Goal: Task Accomplishment & Management: Manage account settings

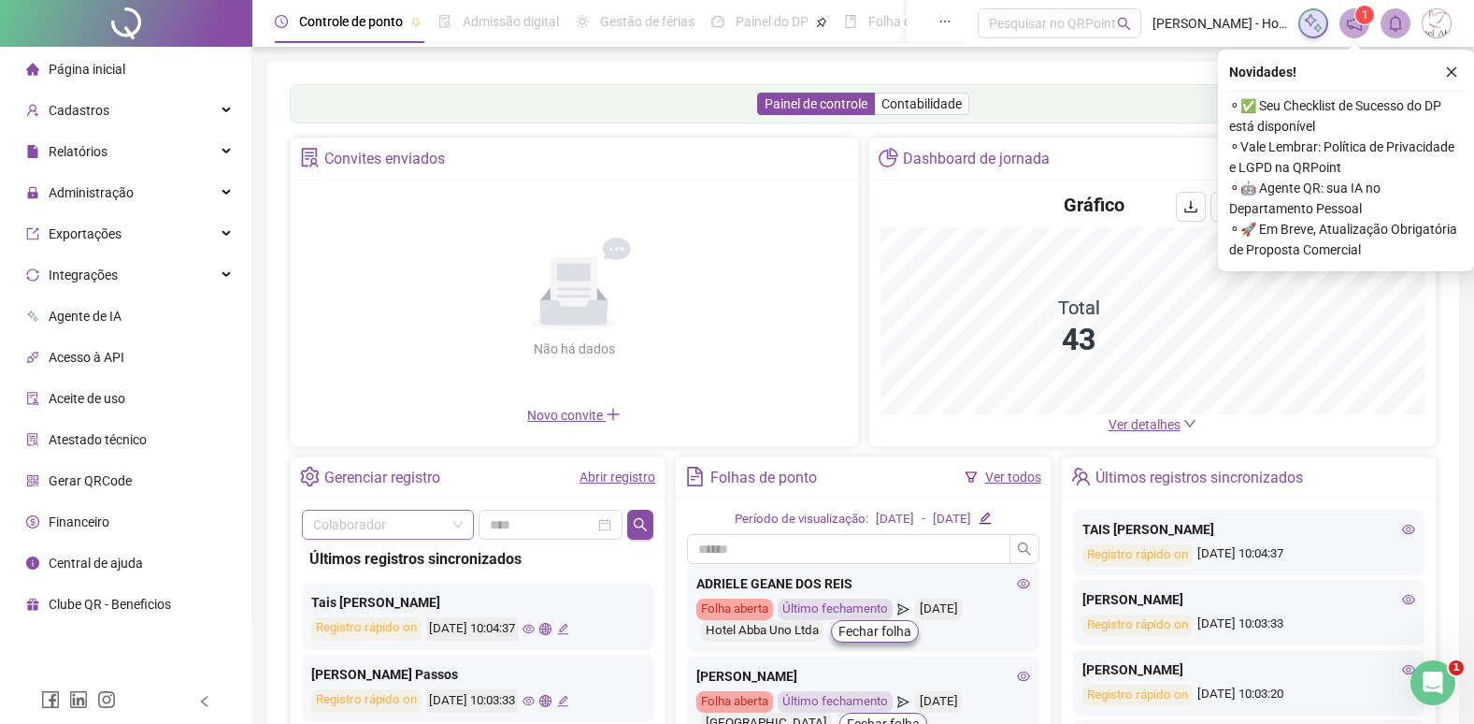
click at [328, 526] on input "search" at bounding box center [379, 524] width 133 height 28
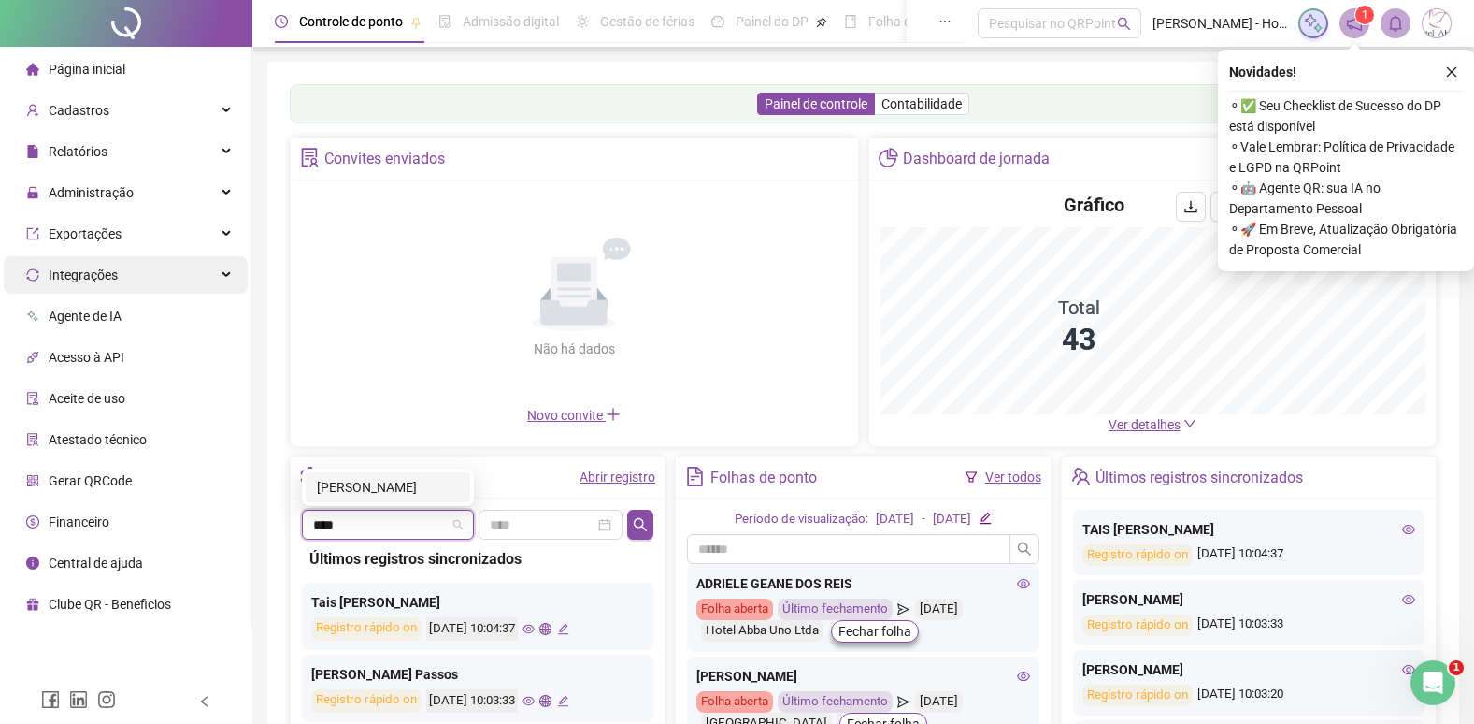
type input "*****"
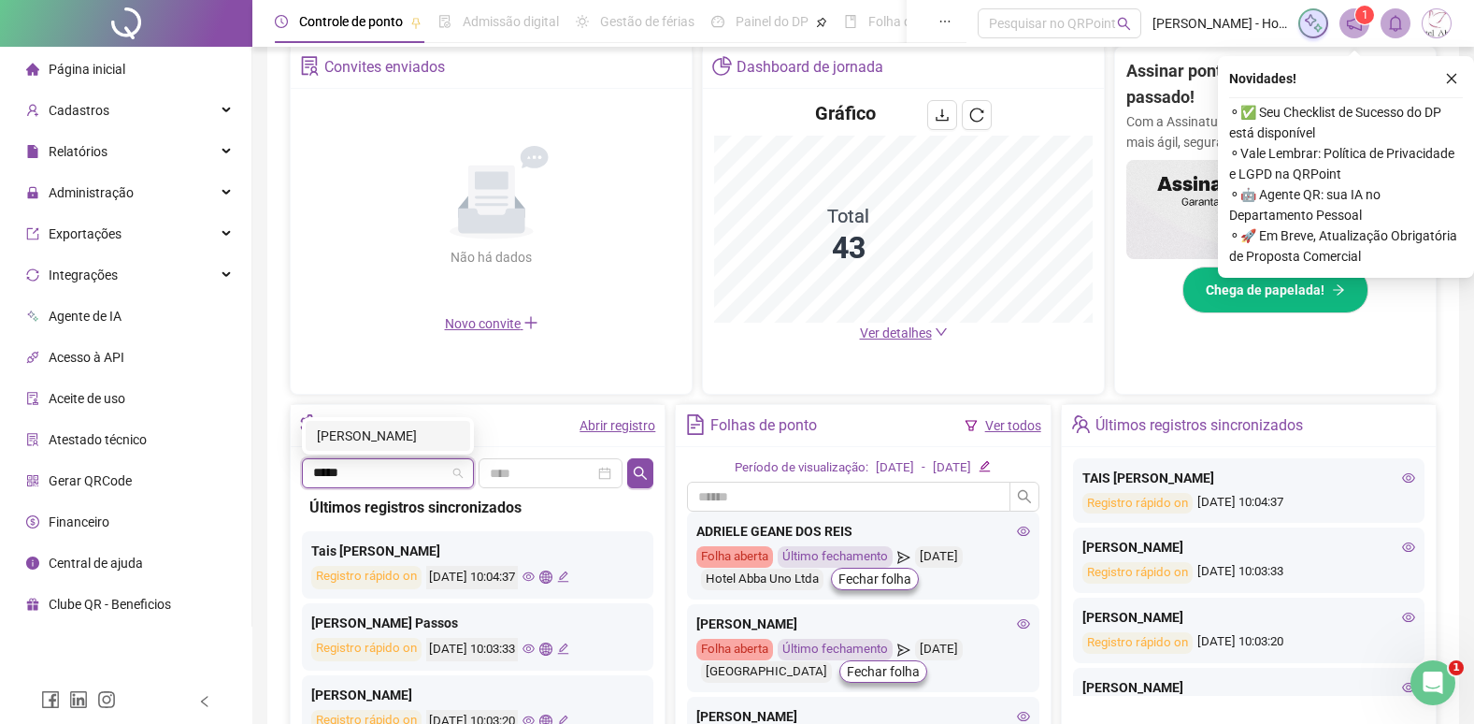
scroll to position [374, 0]
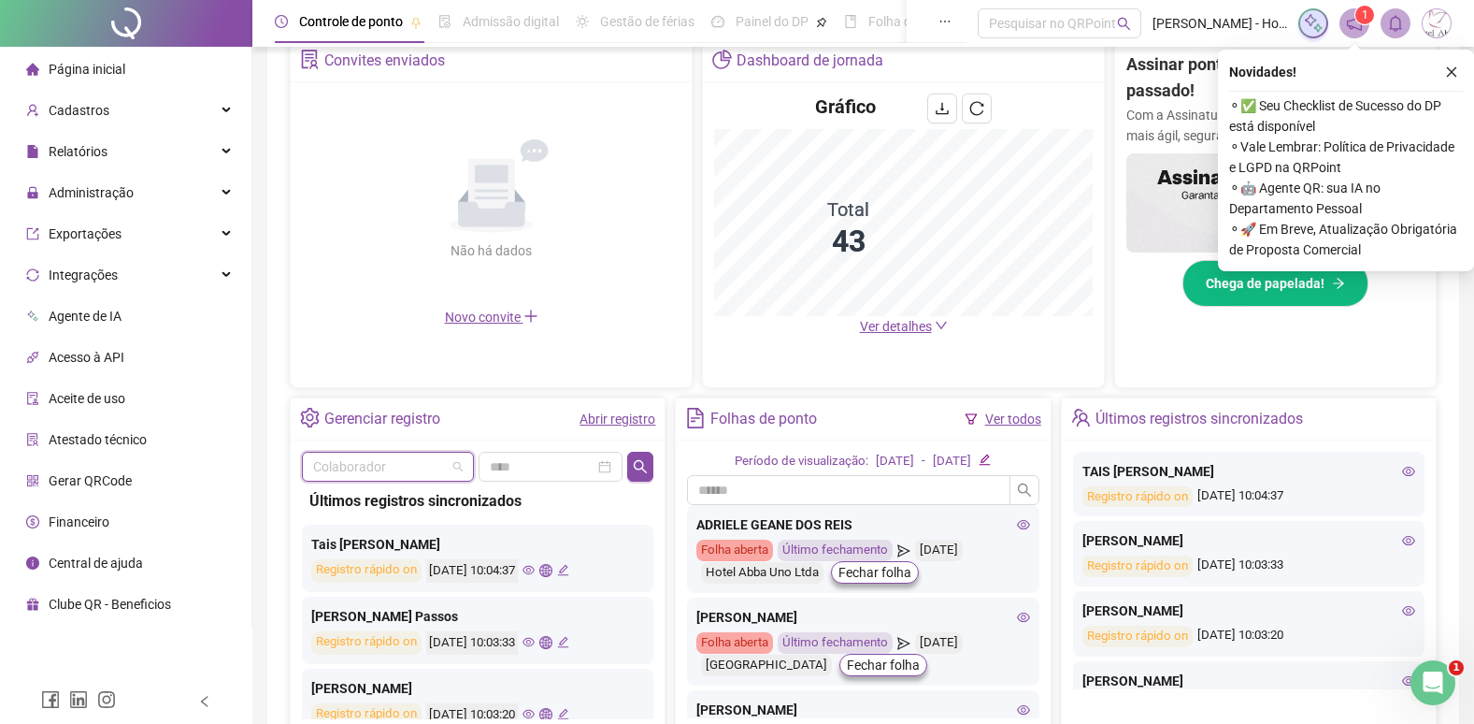
click at [461, 472] on span at bounding box center [388, 467] width 150 height 28
click at [430, 462] on input "search" at bounding box center [379, 467] width 133 height 28
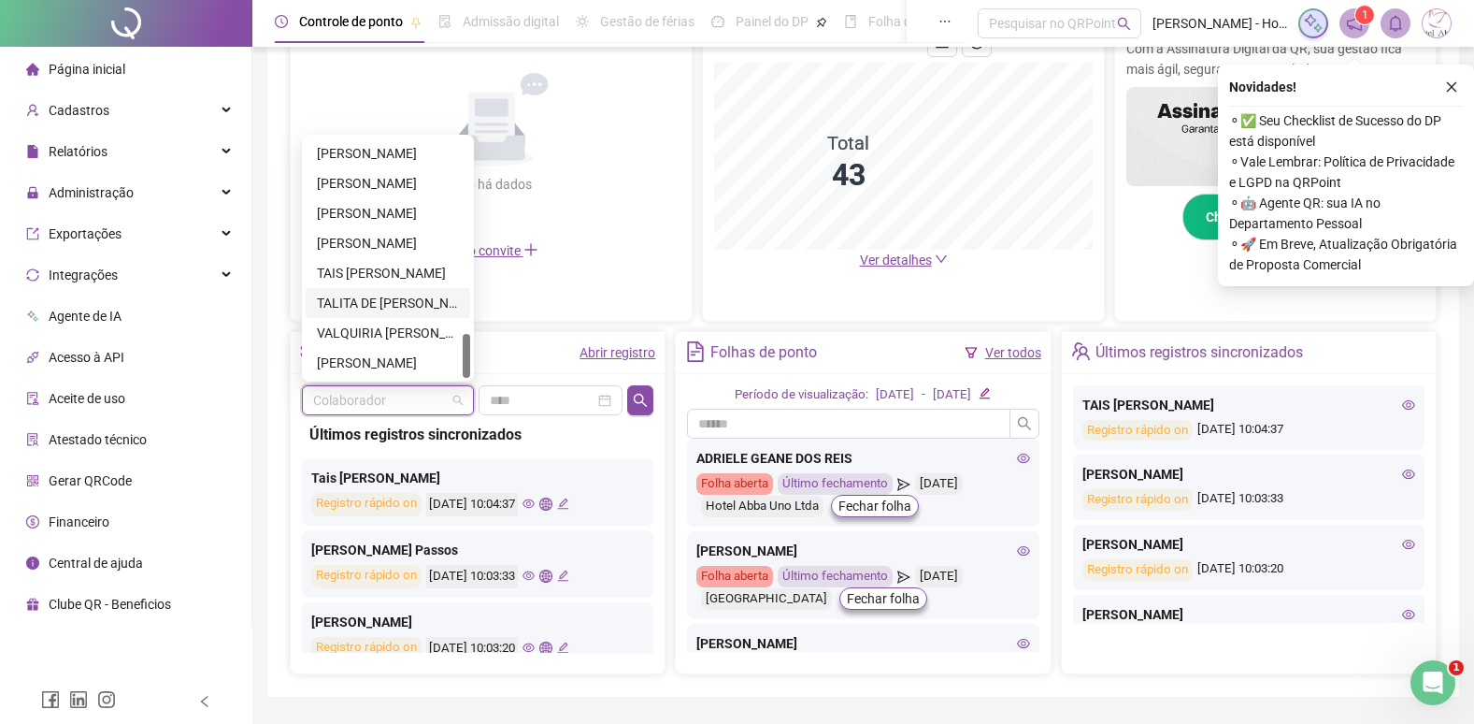
scroll to position [494, 0]
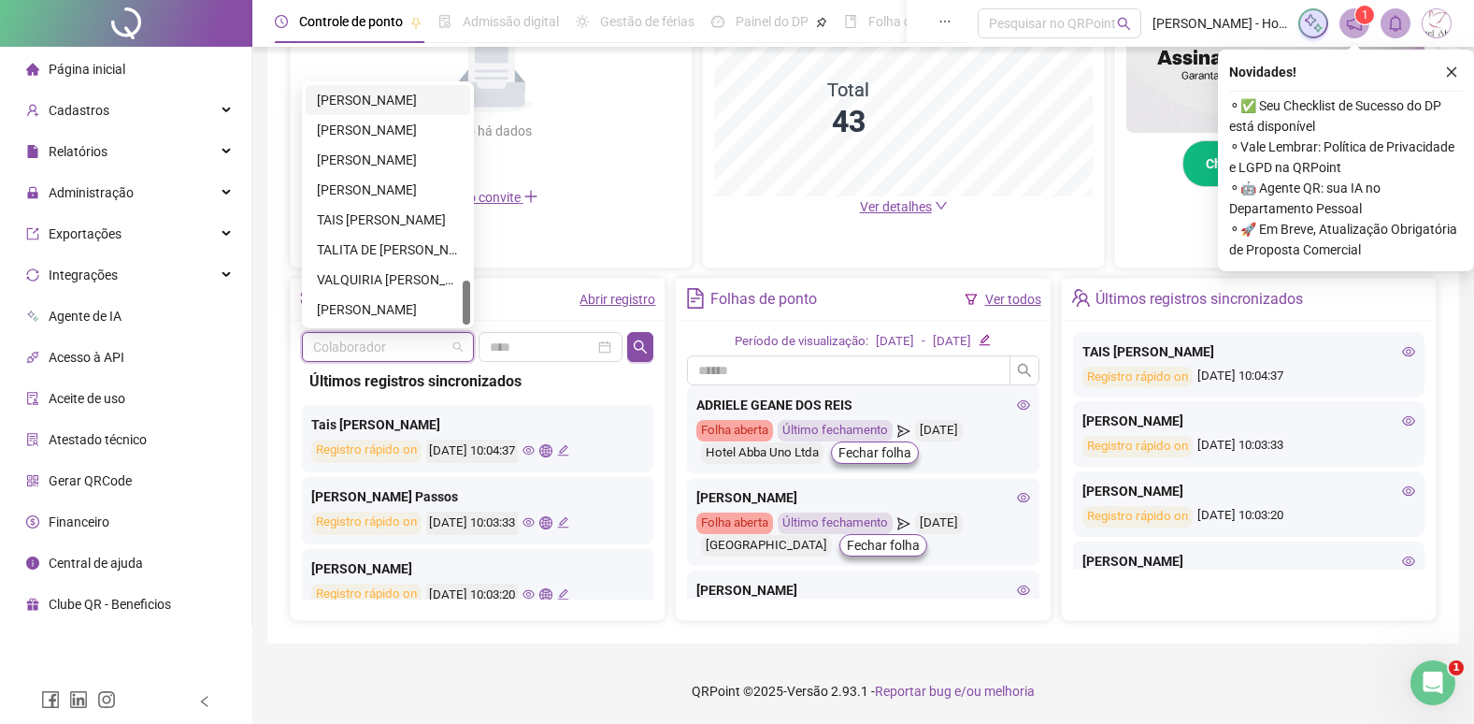
click at [343, 99] on div "[PERSON_NAME]" at bounding box center [388, 100] width 142 height 21
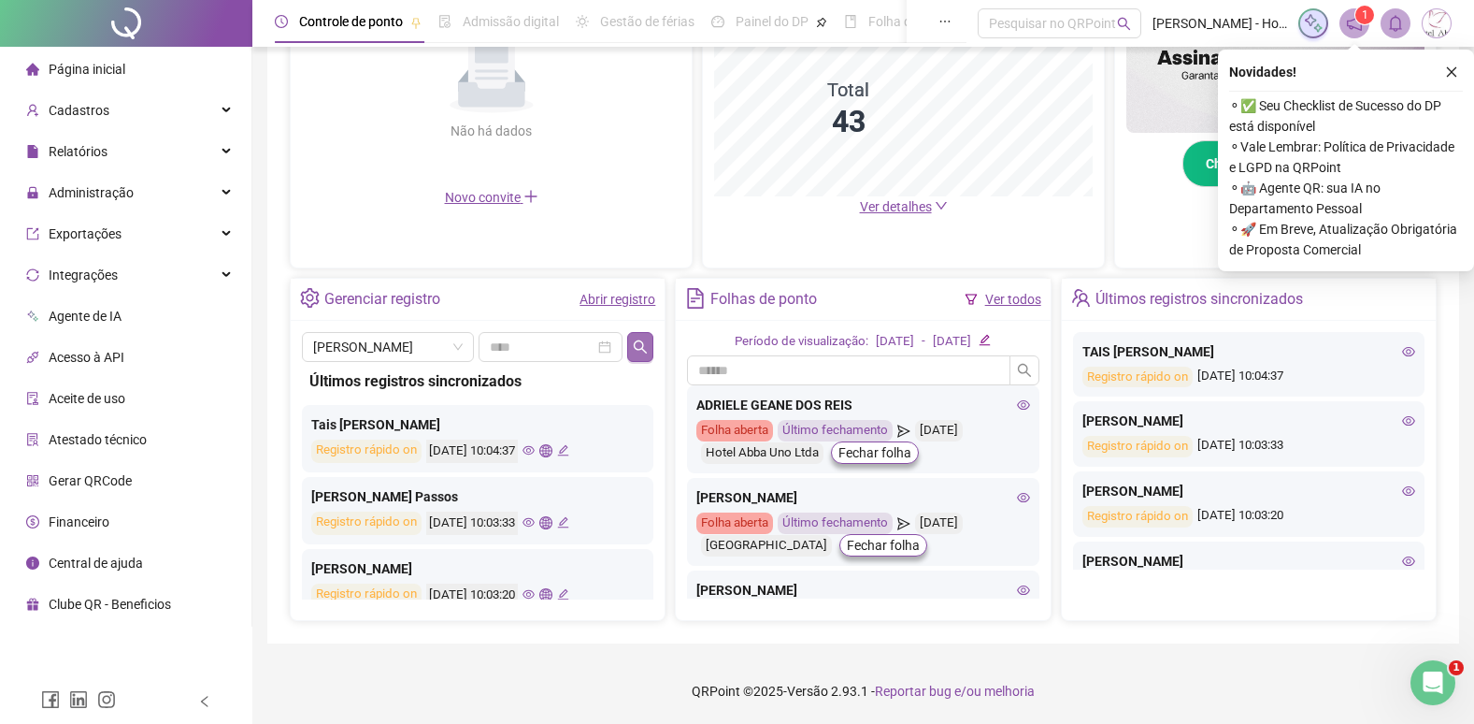
click at [636, 344] on icon "search" at bounding box center [640, 345] width 13 height 13
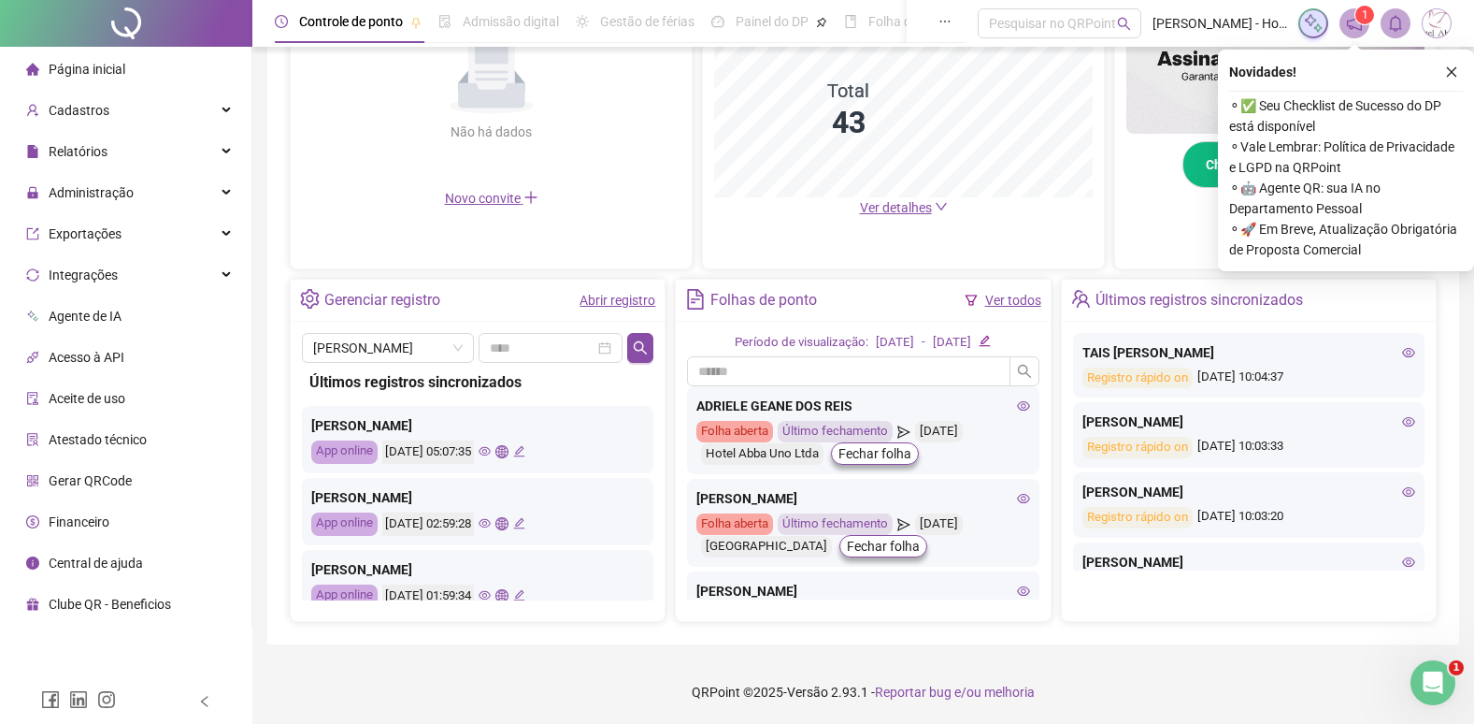
click at [525, 453] on icon "edit" at bounding box center [519, 451] width 12 height 12
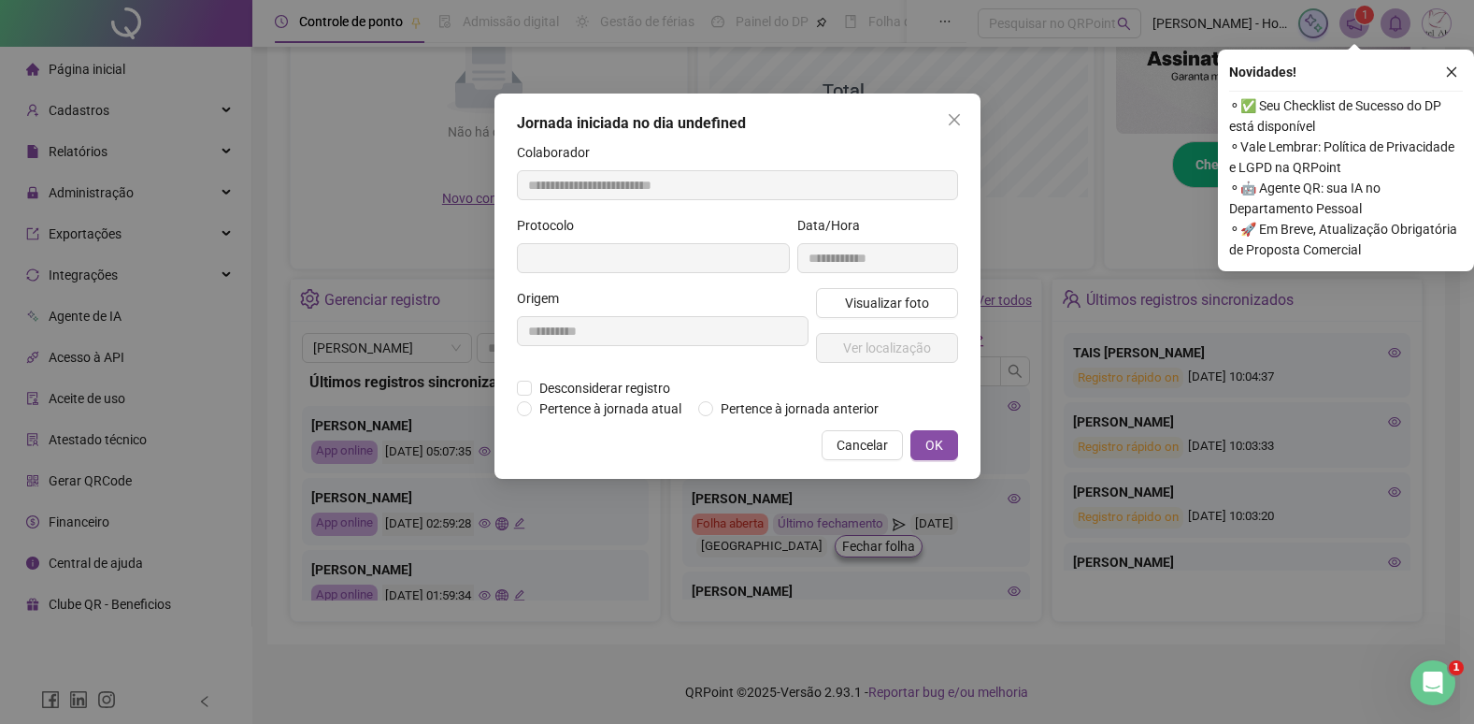
type input "**********"
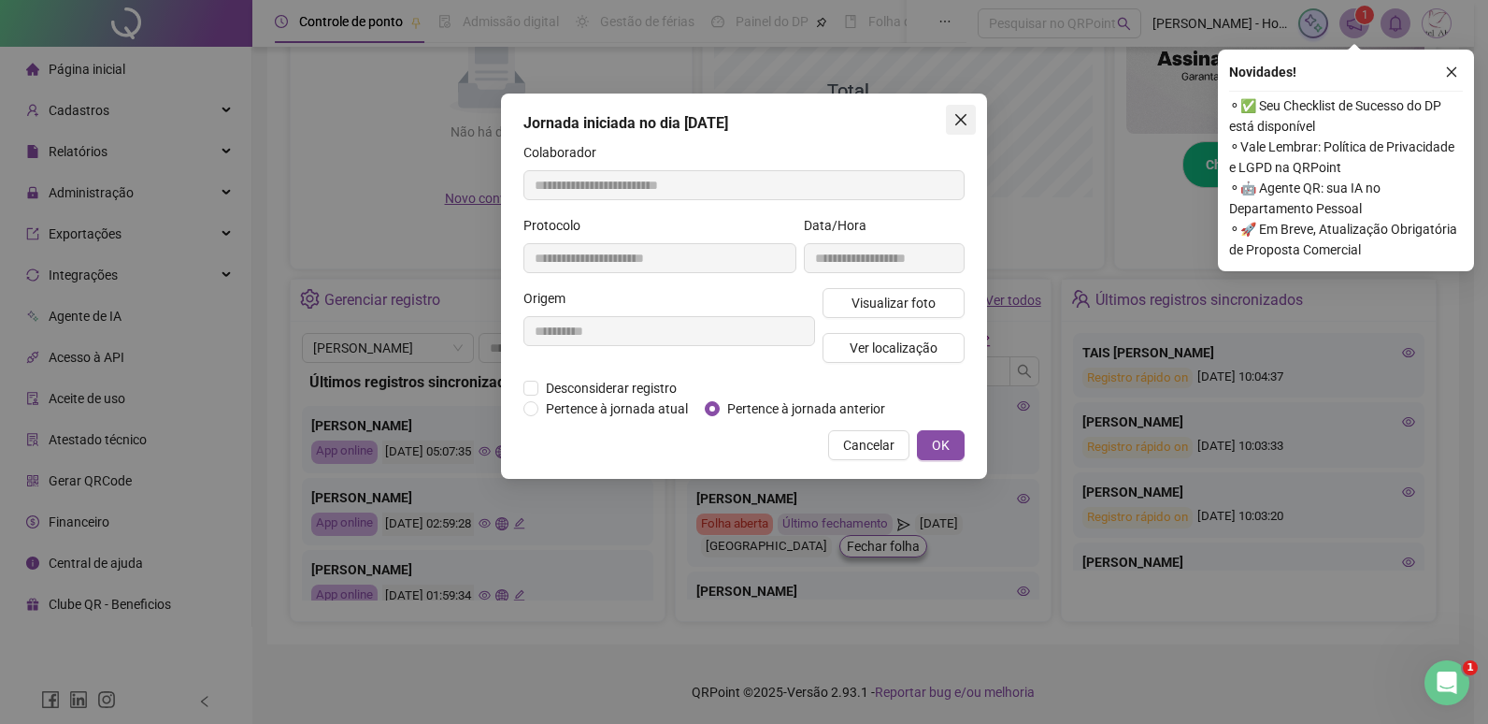
click at [968, 123] on icon "close" at bounding box center [961, 119] width 15 height 15
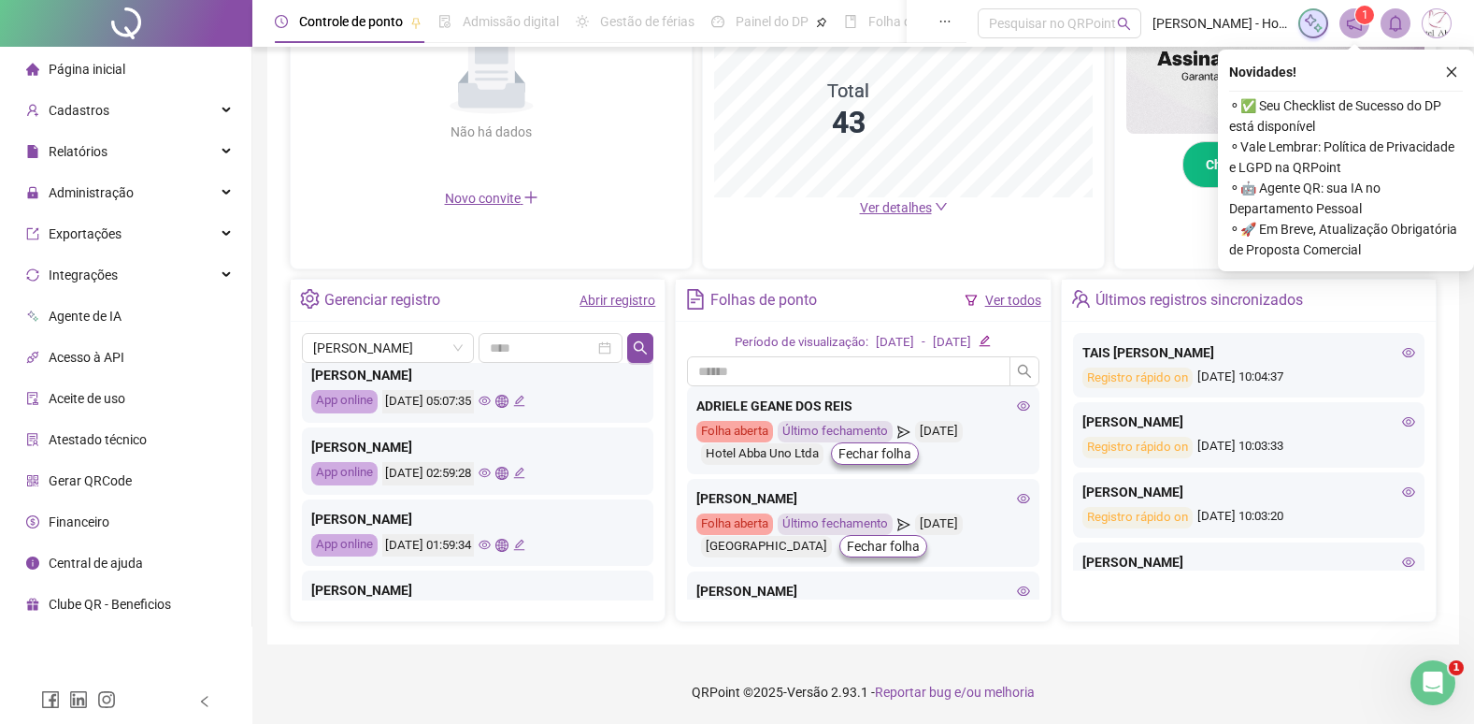
scroll to position [0, 0]
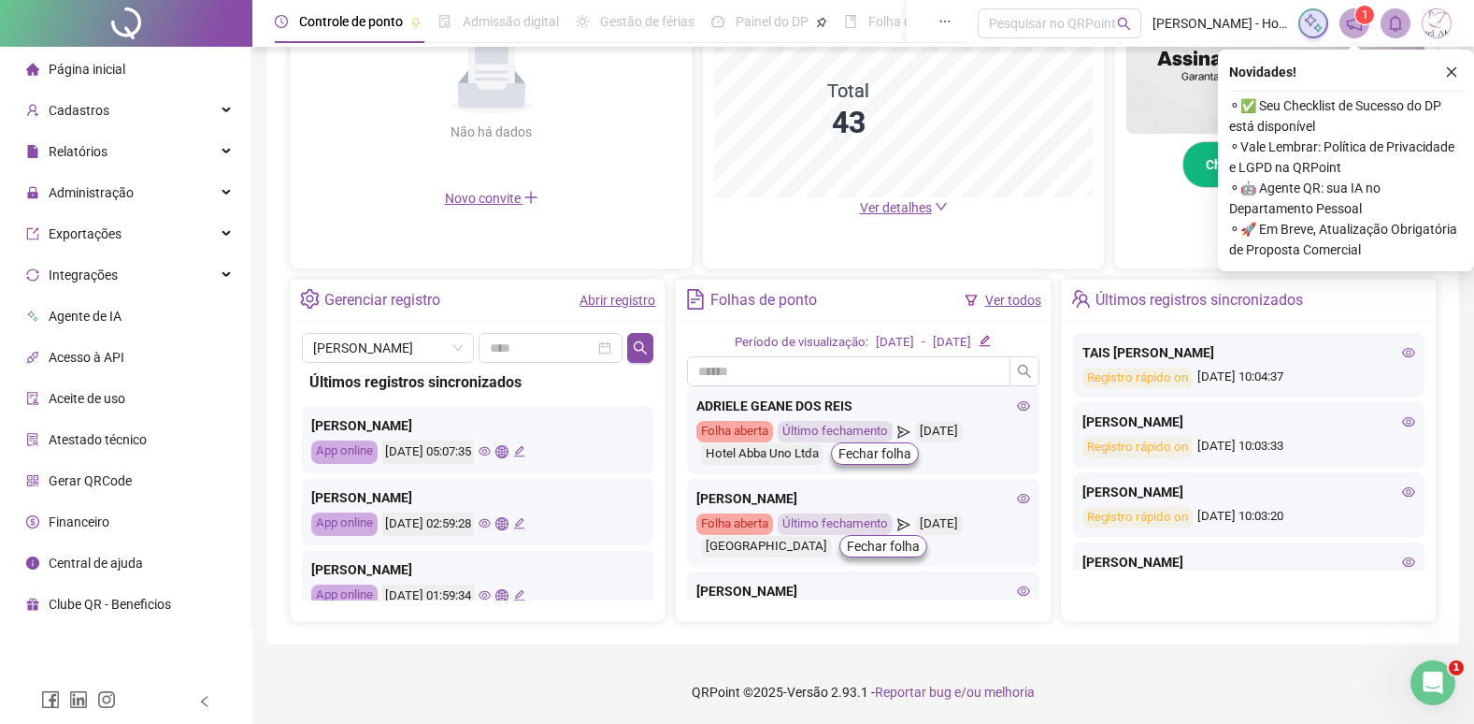
click at [605, 298] on link "Abrir registro" at bounding box center [618, 300] width 76 height 15
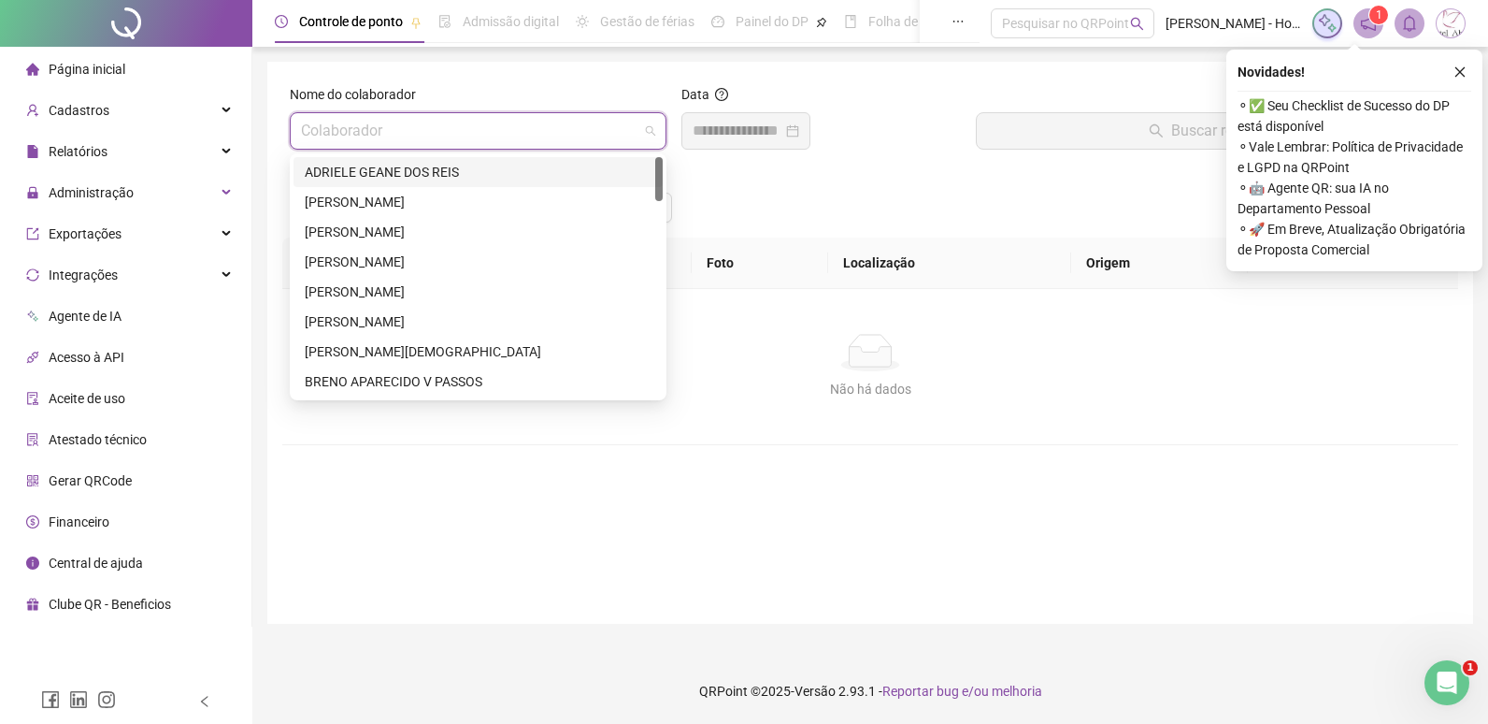
click at [377, 115] on input "search" at bounding box center [470, 131] width 338 height 36
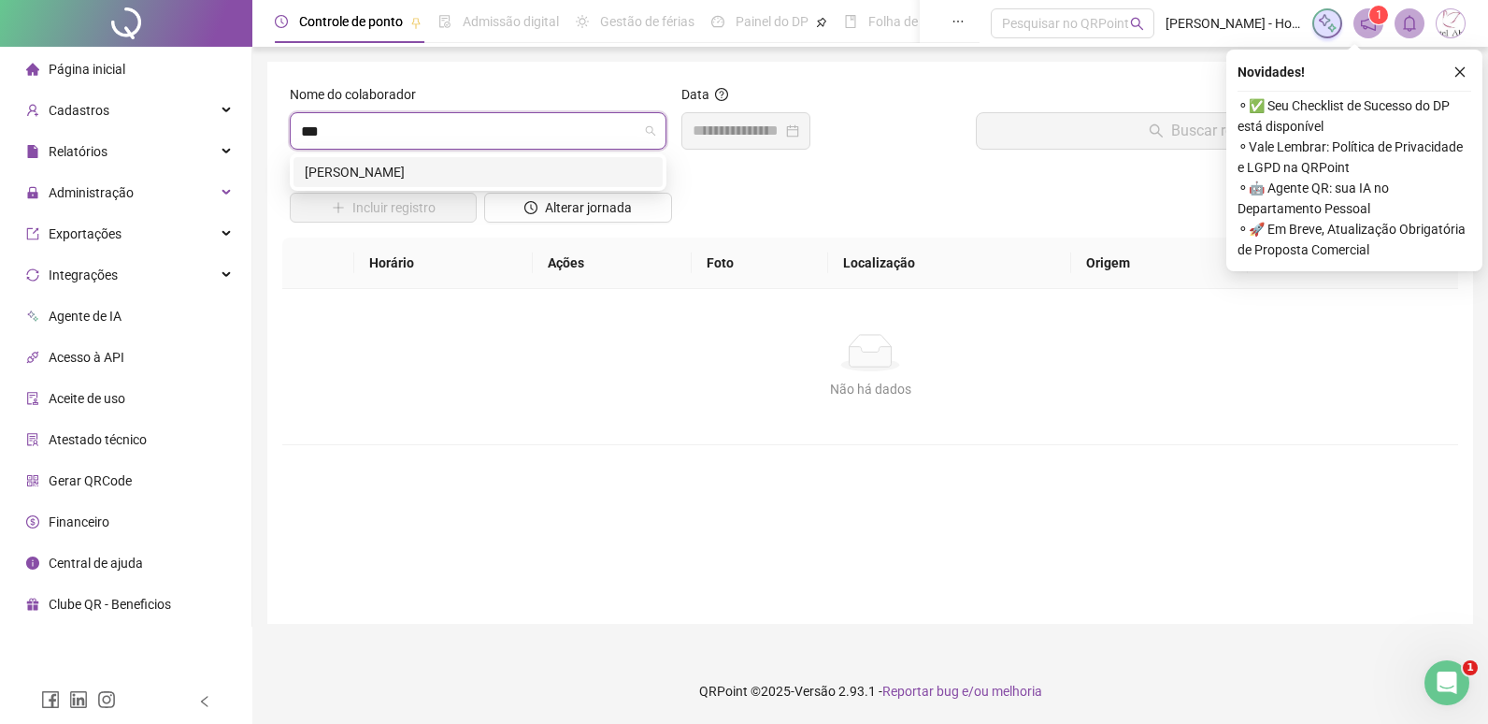
type input "****"
click at [365, 178] on div "[PERSON_NAME]" at bounding box center [478, 172] width 347 height 21
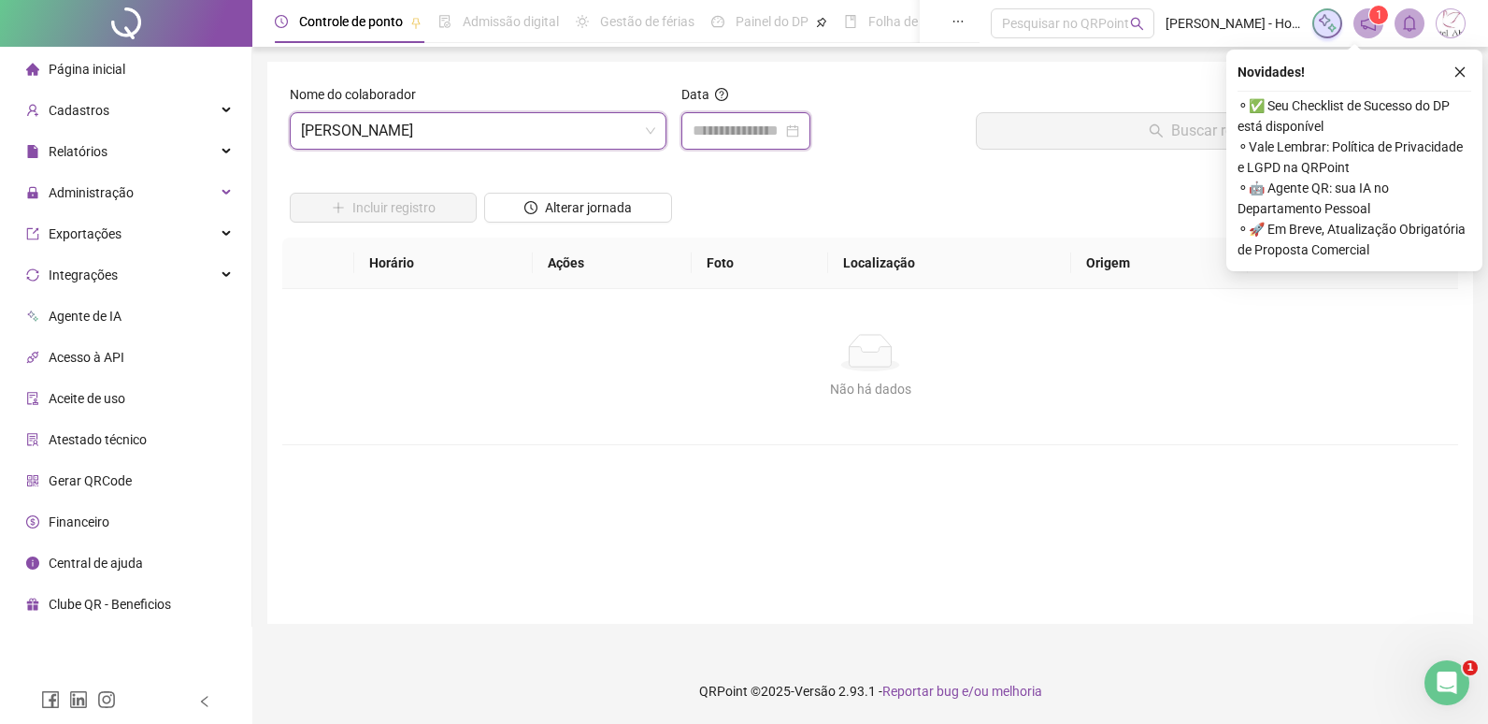
click at [730, 138] on input at bounding box center [738, 131] width 90 height 22
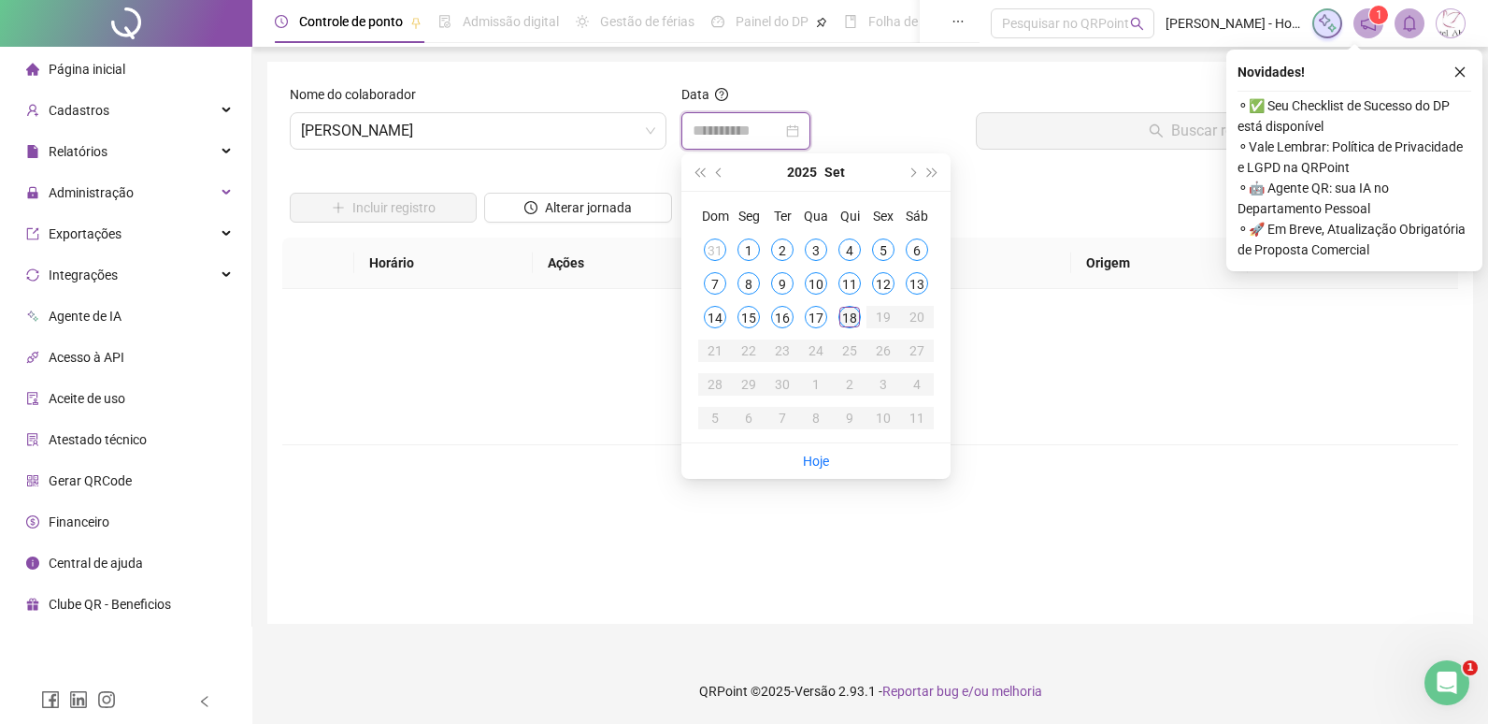
type input "**********"
click at [852, 315] on div "18" at bounding box center [850, 317] width 22 height 22
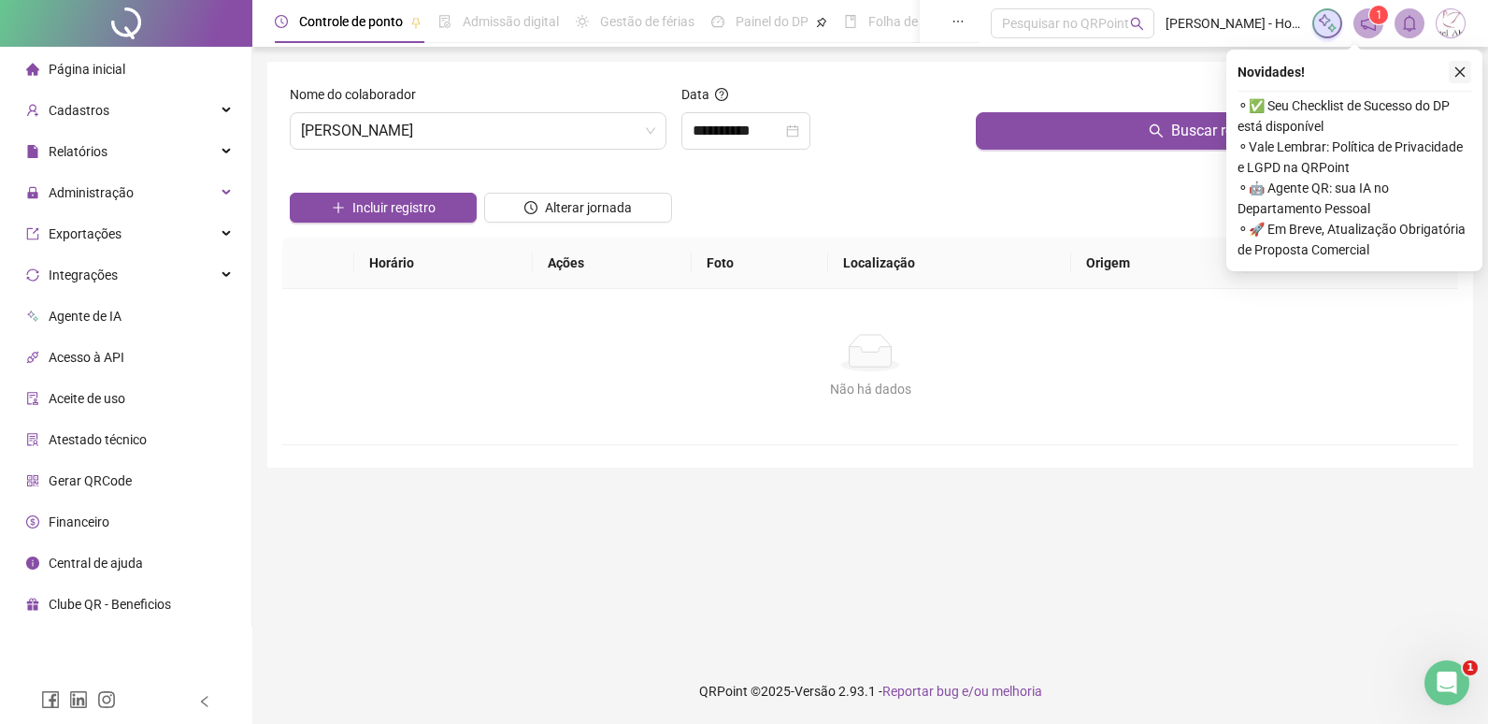
click at [1463, 79] on button "button" at bounding box center [1460, 72] width 22 height 22
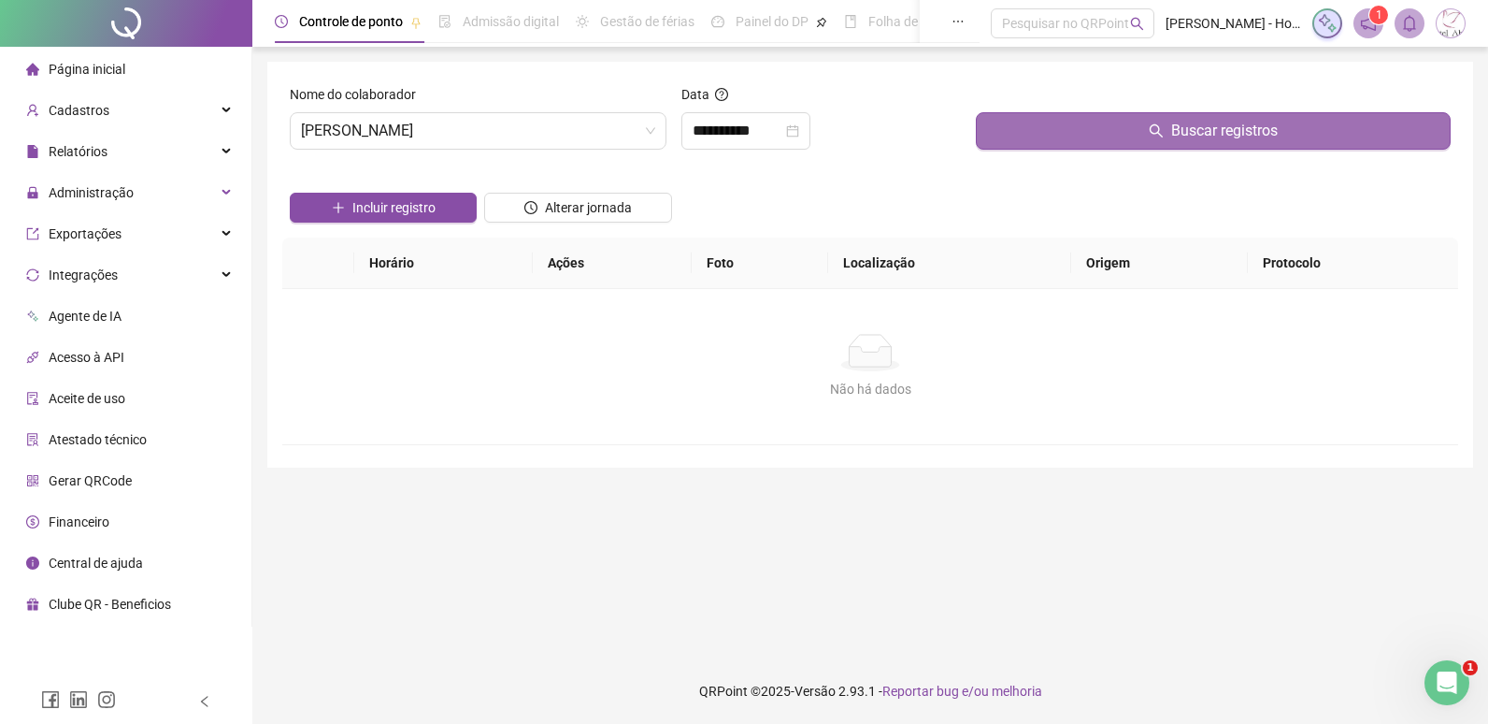
click at [1030, 138] on button "Buscar registros" at bounding box center [1213, 130] width 475 height 37
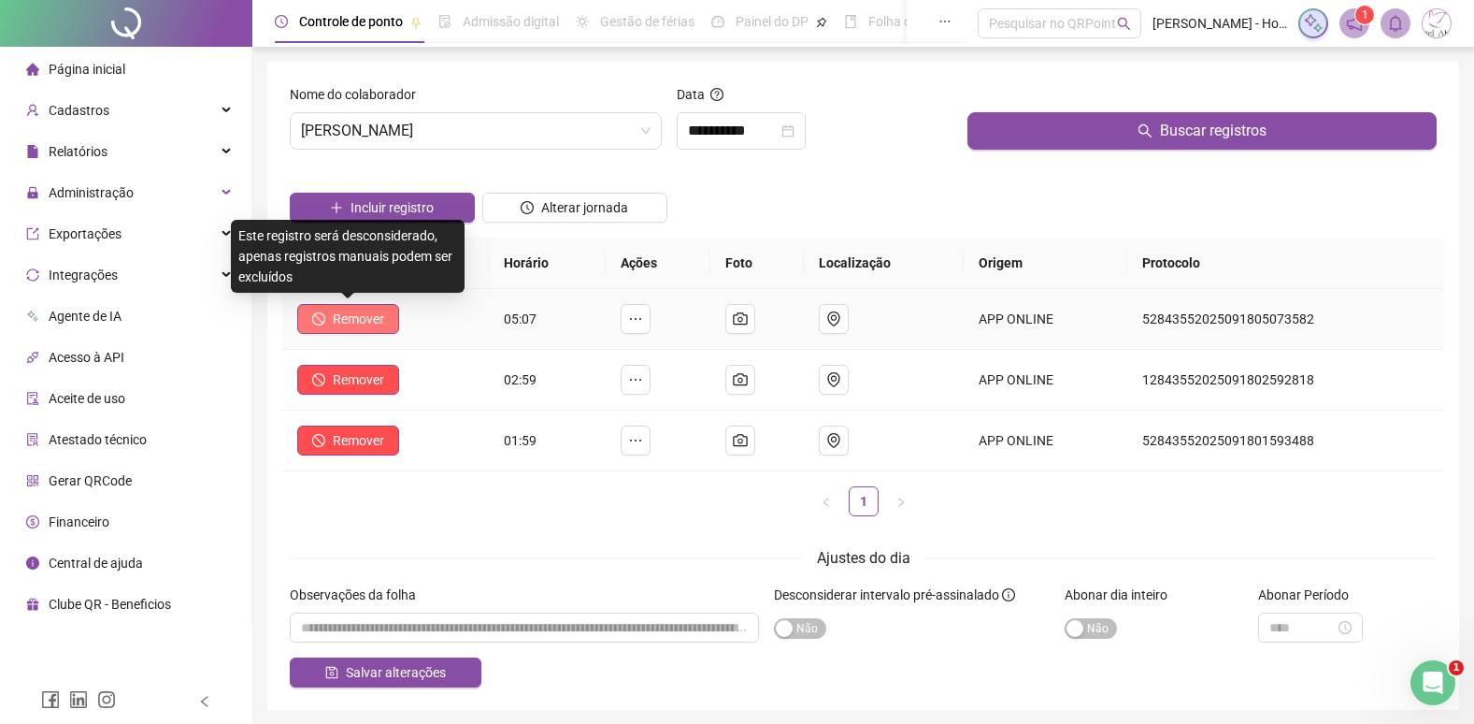
click at [362, 309] on span "Remover" at bounding box center [358, 319] width 51 height 21
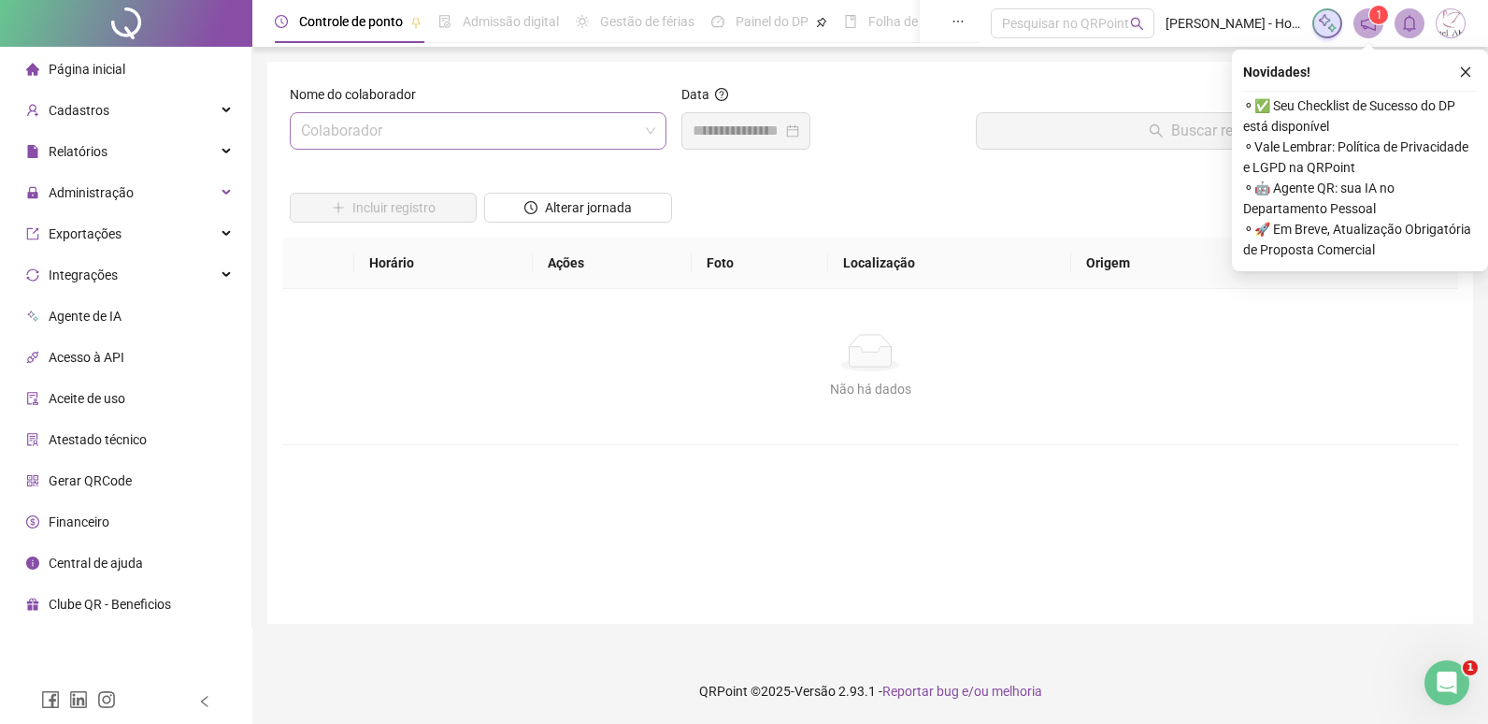
click at [370, 128] on input "search" at bounding box center [470, 131] width 338 height 36
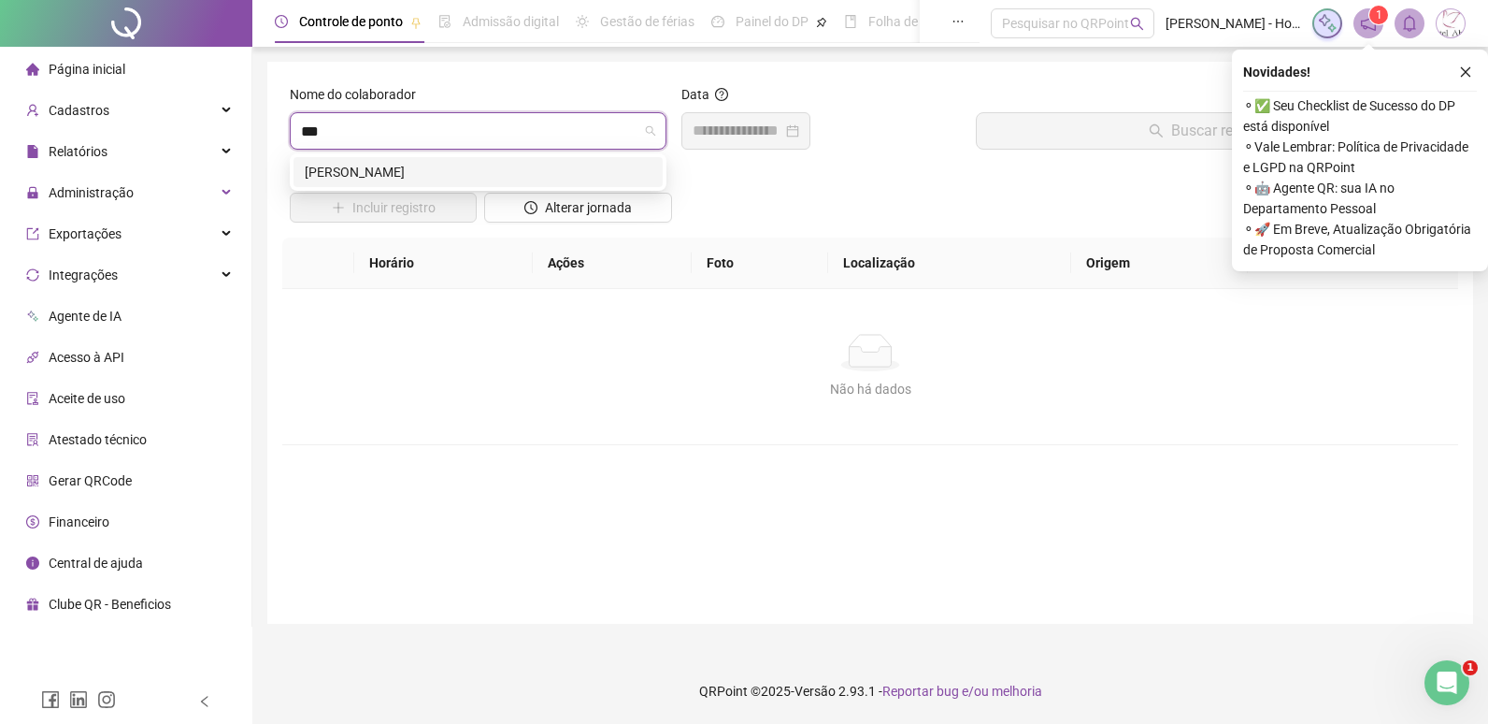
type input "****"
click at [426, 171] on div "[PERSON_NAME]" at bounding box center [478, 172] width 347 height 21
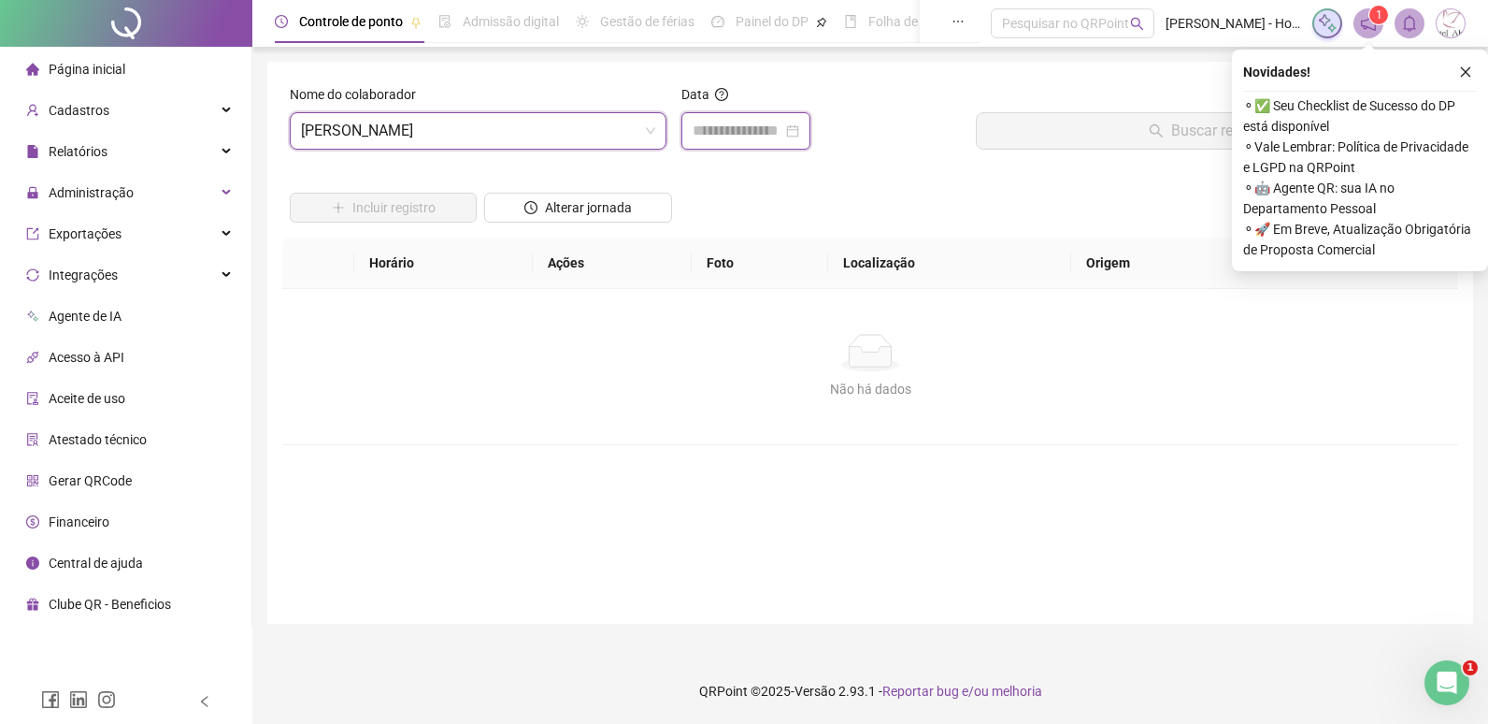
click at [757, 136] on input at bounding box center [738, 131] width 90 height 22
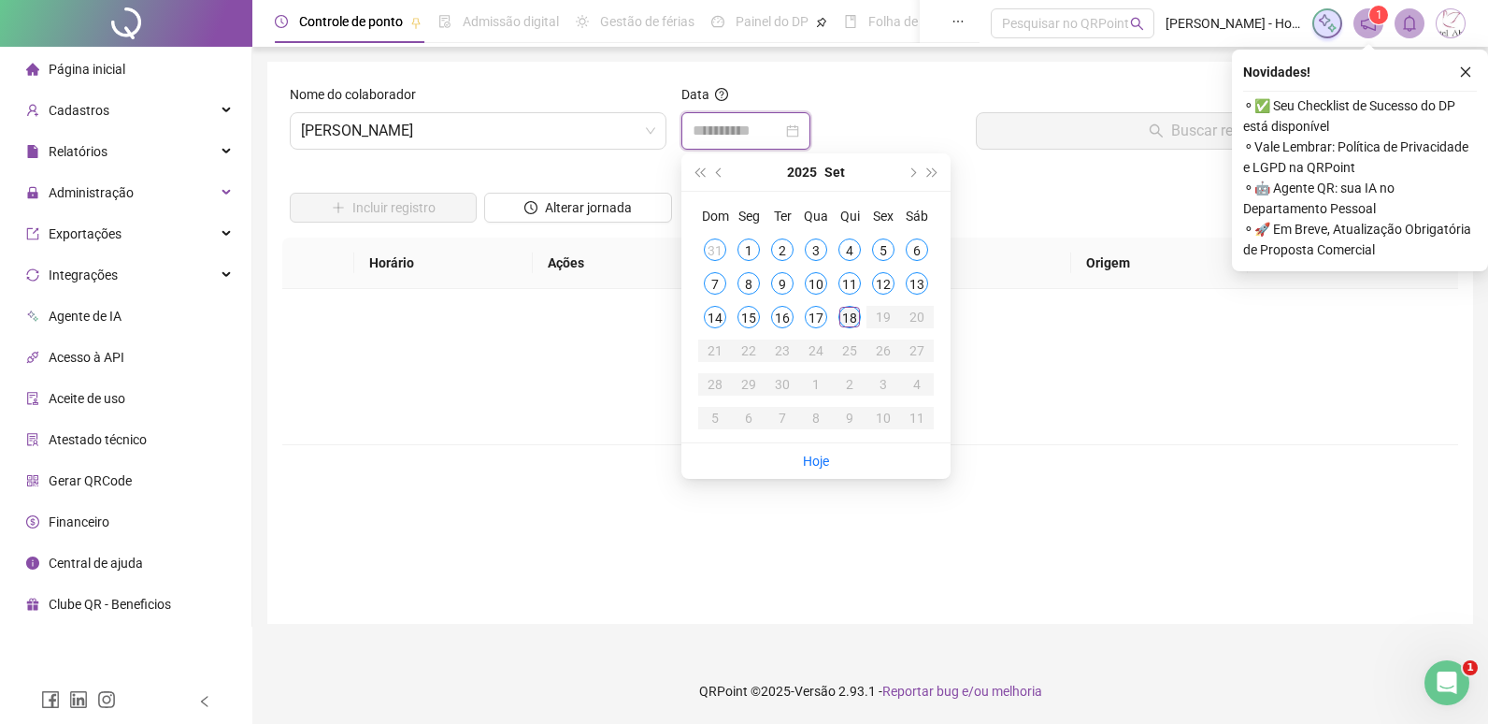
type input "**********"
click at [847, 315] on div "18" at bounding box center [850, 317] width 22 height 22
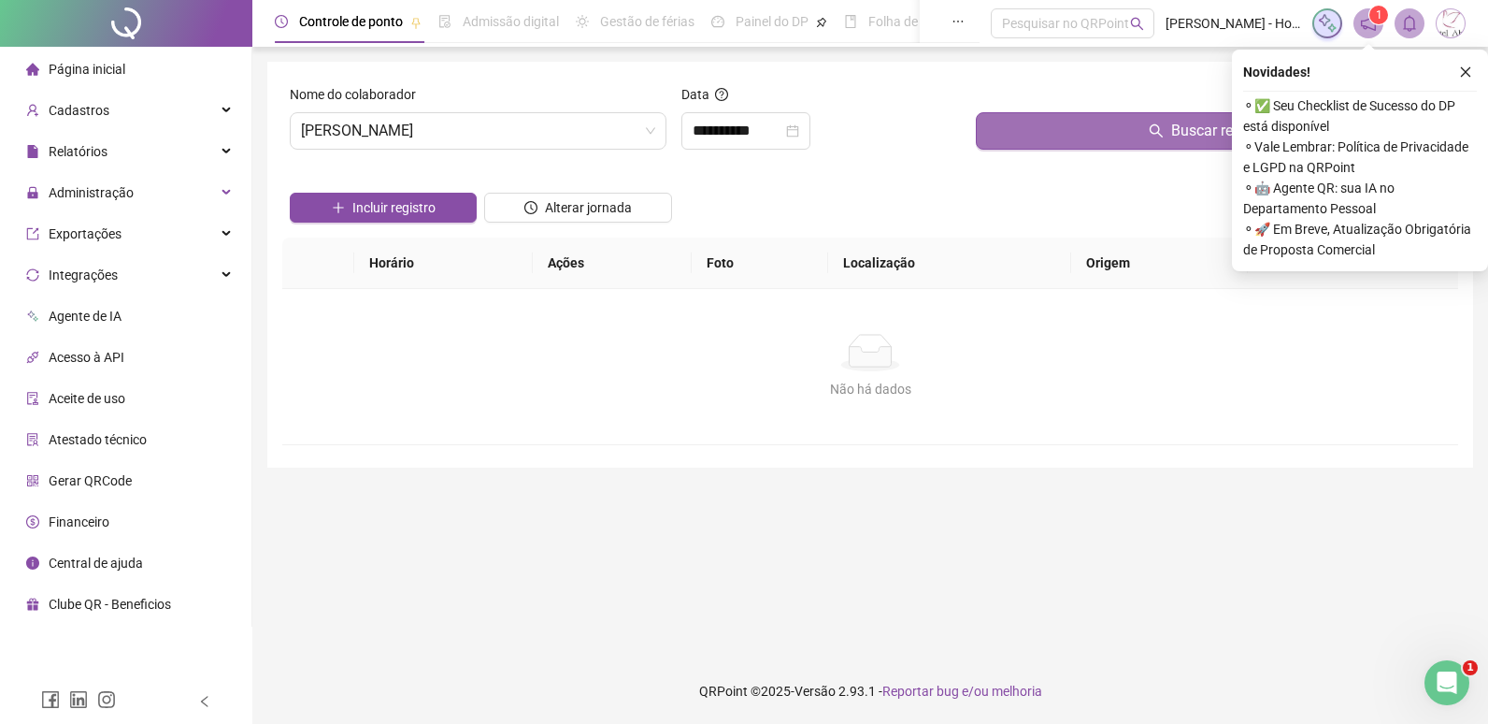
click at [1019, 117] on button "Buscar registros" at bounding box center [1213, 130] width 475 height 37
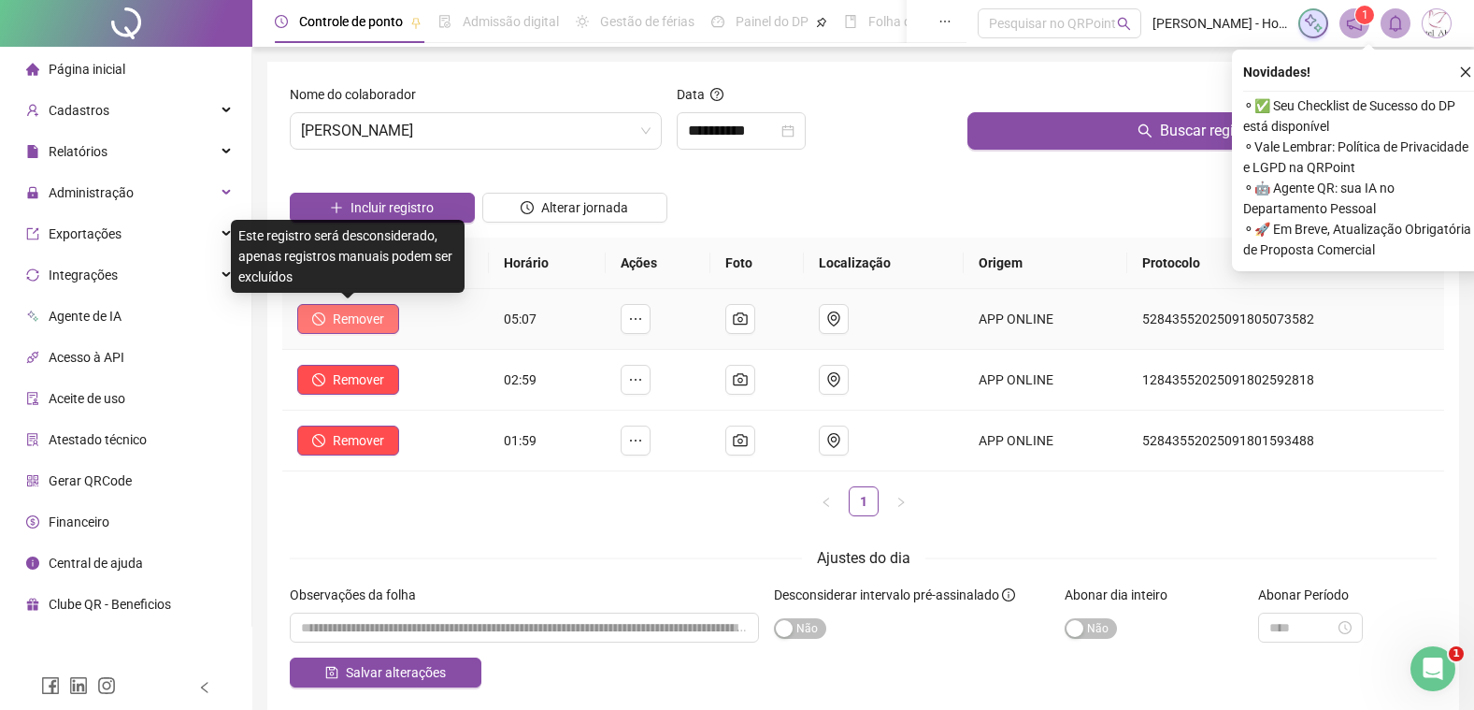
click at [362, 312] on span "Remover" at bounding box center [358, 319] width 51 height 21
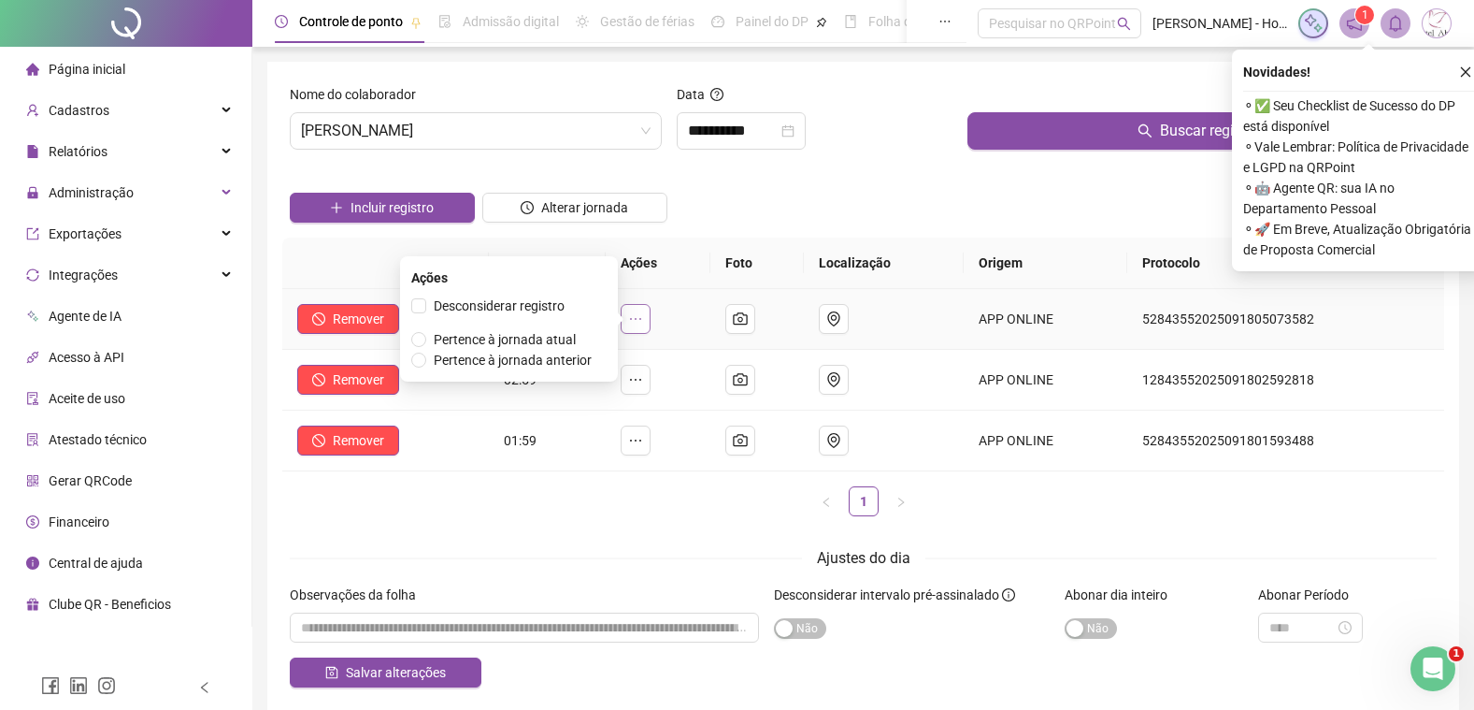
click at [643, 315] on icon "ellipsis" at bounding box center [635, 318] width 15 height 15
